Goal: Task Accomplishment & Management: Manage account settings

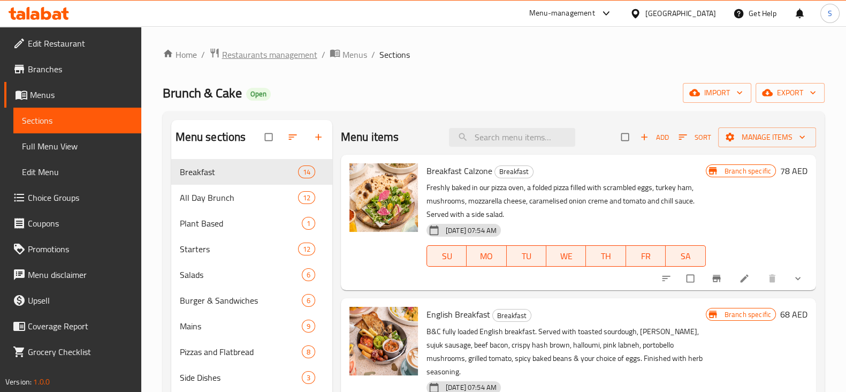
click at [270, 58] on span "Restaurants management" at bounding box center [269, 54] width 95 height 13
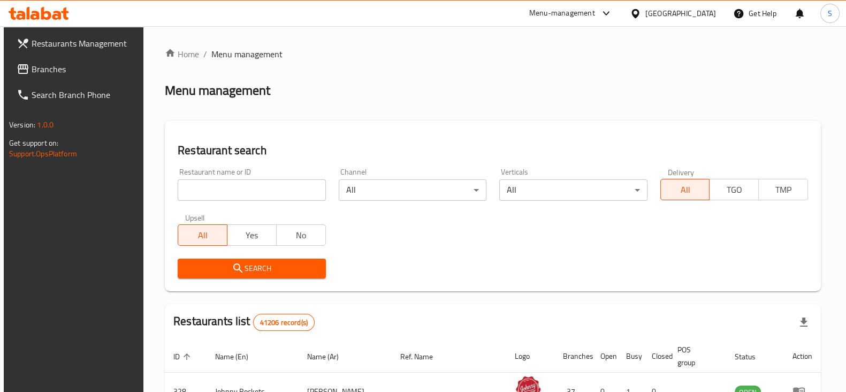
click at [277, 189] on div "Home / Menu management Menu management Restaurant search Restaurant name or ID …" at bounding box center [493, 377] width 656 height 659
type input "biryani spot"
click button "Search" at bounding box center [252, 268] width 148 height 20
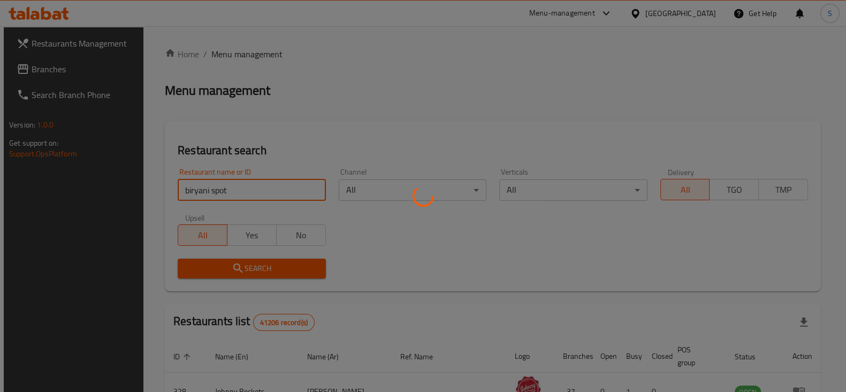
click at [346, 121] on div at bounding box center [423, 196] width 846 height 392
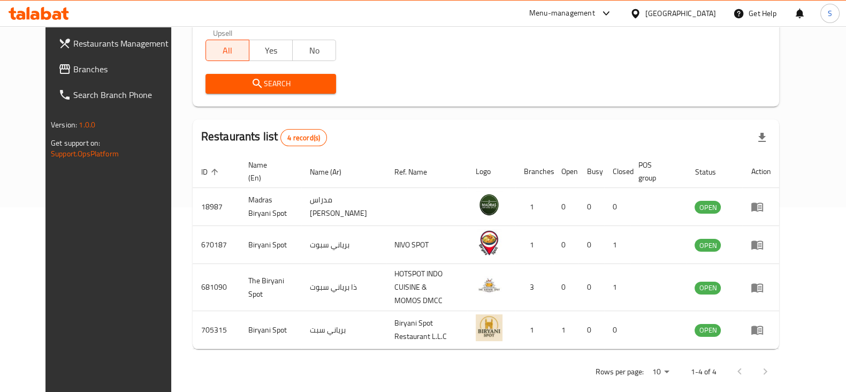
scroll to position [191, 0]
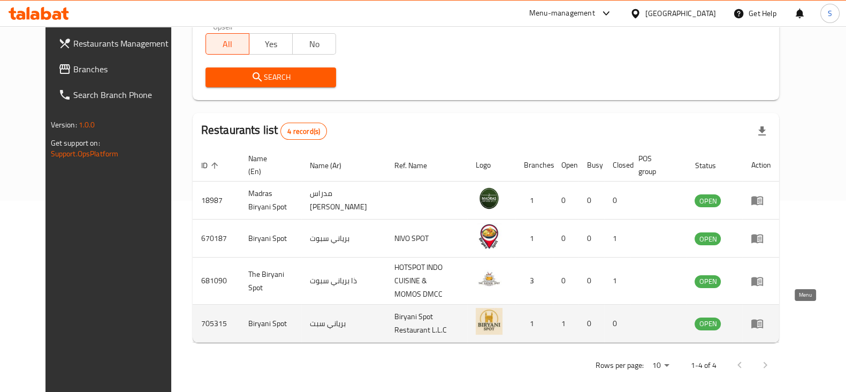
click at [763, 319] on icon "enhanced table" at bounding box center [757, 323] width 13 height 13
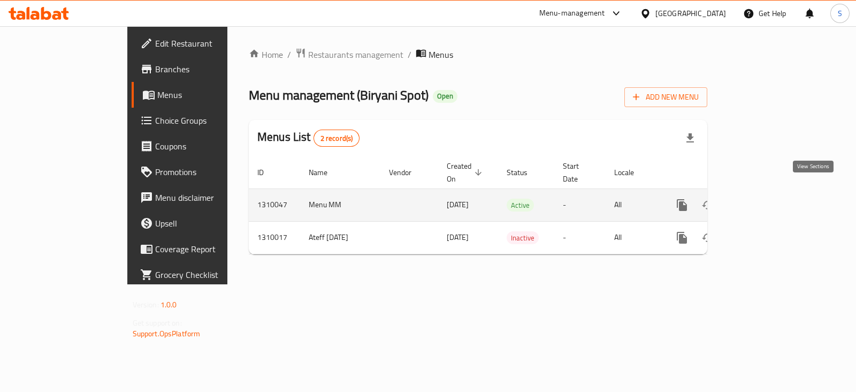
click at [766, 198] on icon "enhanced table" at bounding box center [759, 204] width 13 height 13
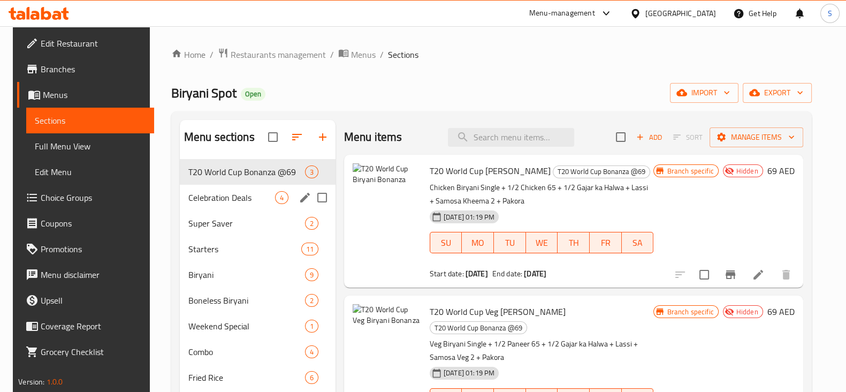
click at [240, 200] on span "Celebration Deals" at bounding box center [231, 197] width 87 height 13
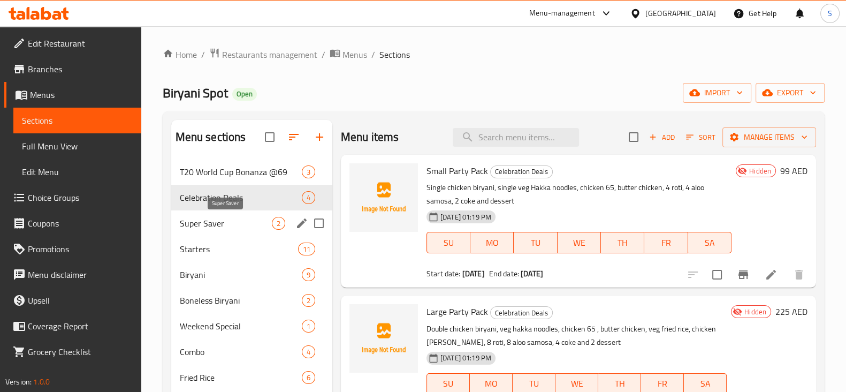
click at [250, 228] on span "Super Saver" at bounding box center [226, 223] width 92 height 13
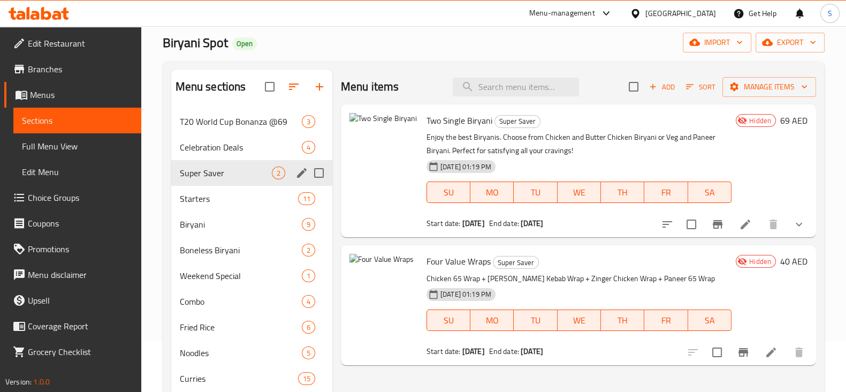
scroll to position [133, 0]
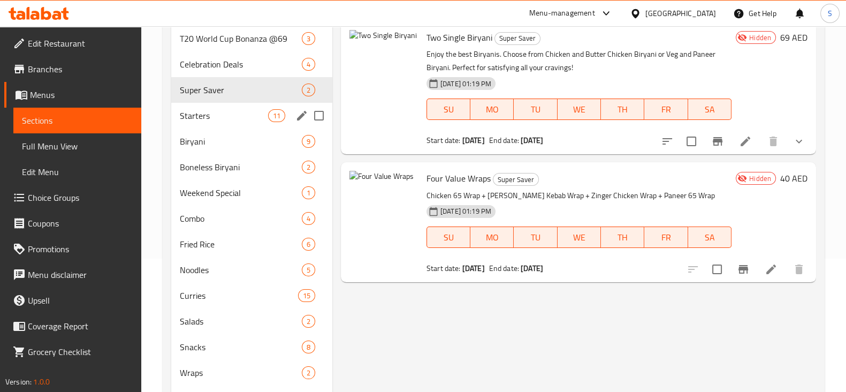
click at [208, 119] on span "Starters" at bounding box center [224, 115] width 88 height 13
